Goal: Navigation & Orientation: Go to known website

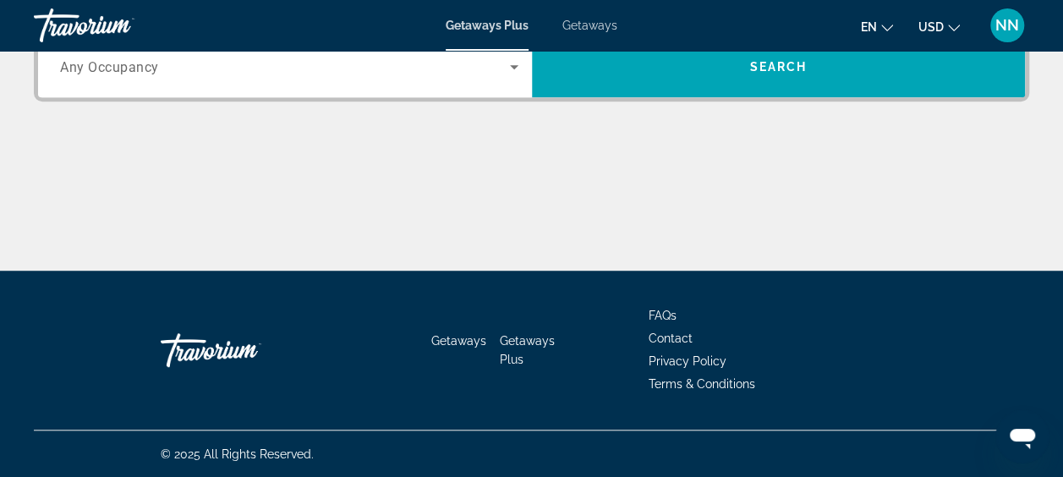
click at [484, 26] on span "Getaways Plus" at bounding box center [487, 26] width 83 height 14
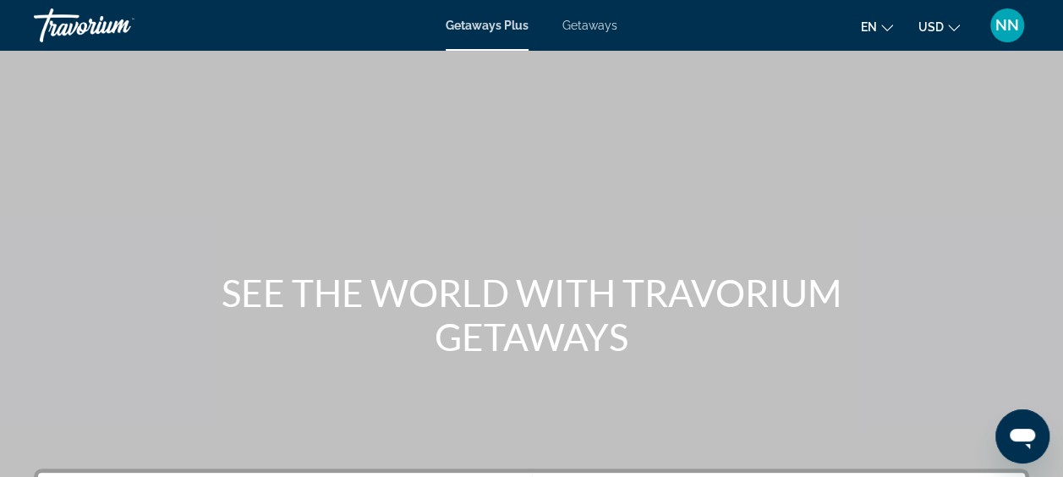
click at [875, 27] on span "en" at bounding box center [869, 27] width 16 height 14
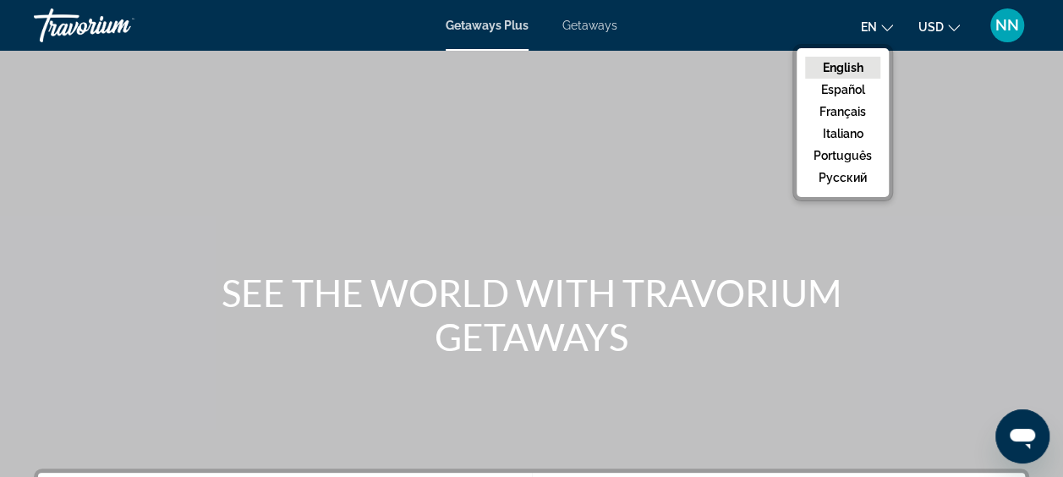
click at [1002, 20] on span "NN" at bounding box center [1008, 25] width 24 height 17
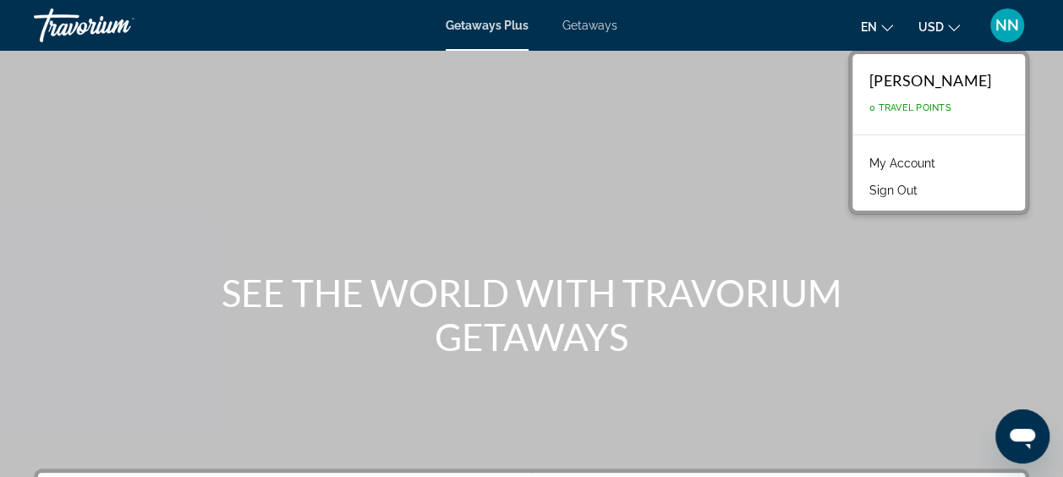
click at [942, 83] on div "[PERSON_NAME]" at bounding box center [931, 80] width 122 height 19
drag, startPoint x: 616, startPoint y: 88, endPoint x: 601, endPoint y: 95, distance: 16.7
click at [613, 86] on div "Main content" at bounding box center [531, 254] width 1063 height 508
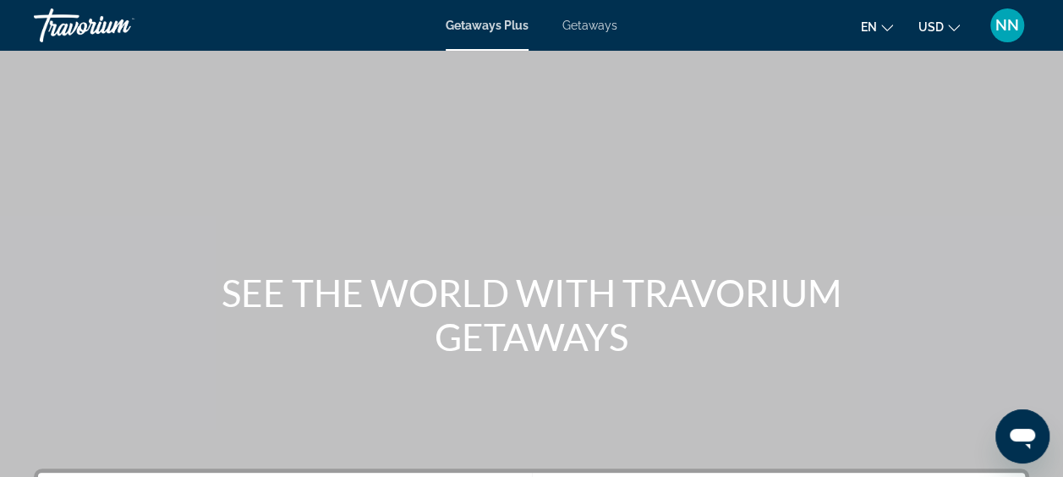
click at [98, 22] on div "Travorium" at bounding box center [118, 25] width 169 height 44
